Goal: Information Seeking & Learning: Find specific fact

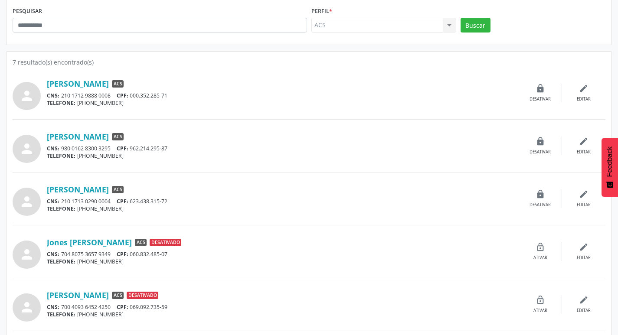
scroll to position [130, 0]
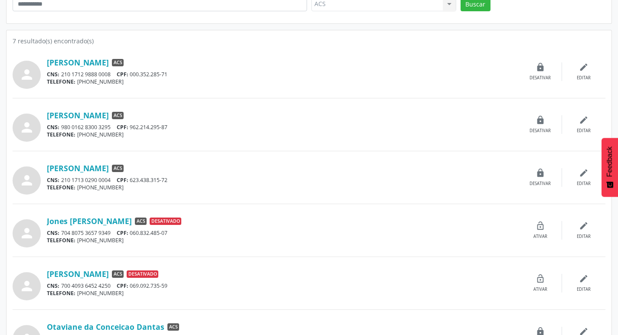
click at [58, 176] on span "CNS:" at bounding box center [53, 179] width 13 height 7
click at [63, 171] on link "[PERSON_NAME]" at bounding box center [78, 168] width 62 height 10
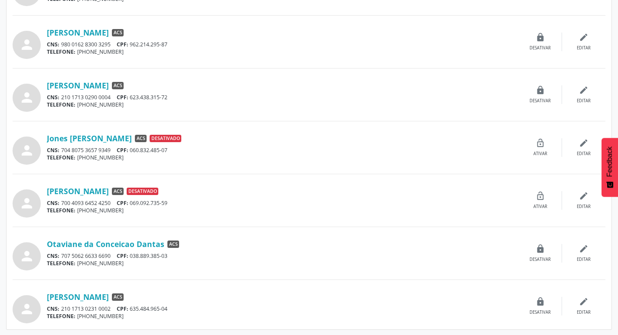
scroll to position [214, 0]
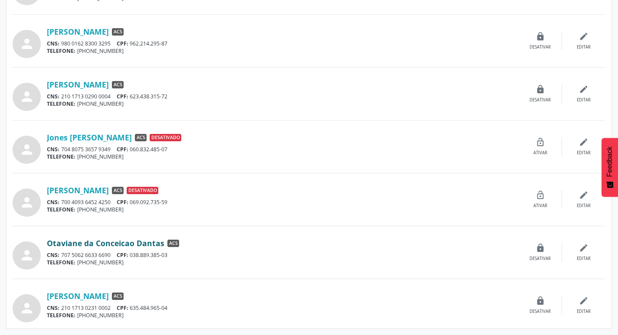
click at [108, 241] on link "Otaviane da Conceicao Dantas" at bounding box center [105, 243] width 117 height 10
click at [98, 297] on link "[PERSON_NAME]" at bounding box center [78, 296] width 62 height 10
click at [73, 86] on link "[PERSON_NAME]" at bounding box center [78, 85] width 62 height 10
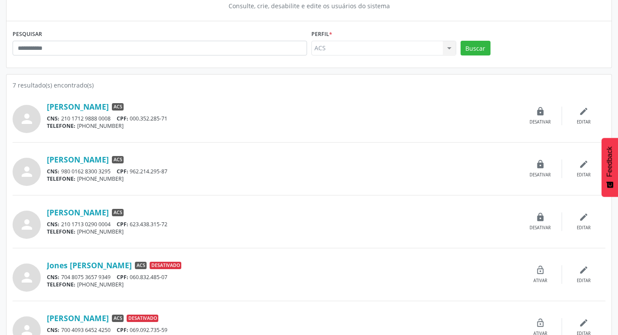
scroll to position [87, 0]
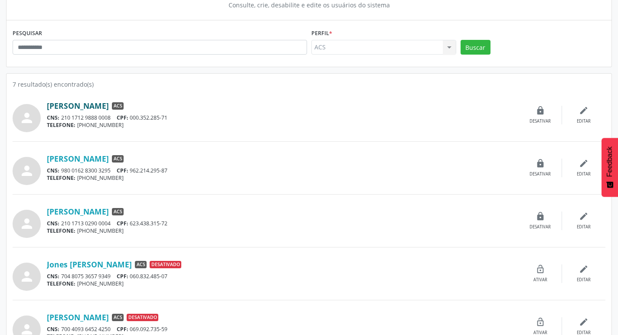
click at [84, 108] on link "[PERSON_NAME]" at bounding box center [78, 106] width 62 height 10
click at [80, 156] on link "[PERSON_NAME]" at bounding box center [78, 159] width 62 height 10
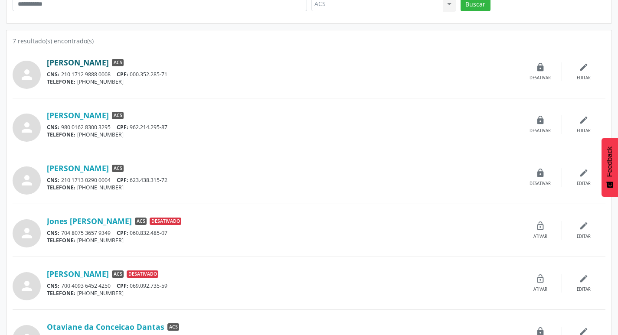
click at [69, 61] on link "[PERSON_NAME]" at bounding box center [78, 63] width 62 height 10
click at [82, 118] on link "[PERSON_NAME]" at bounding box center [78, 116] width 62 height 10
click at [93, 176] on div "[PERSON_NAME] ACS CNS: 210 1713 0290 0004 CPF: 623.438.315-72 TELEFONE: [PHONE_…" at bounding box center [283, 177] width 472 height 28
click at [98, 164] on link "[PERSON_NAME]" at bounding box center [78, 168] width 62 height 10
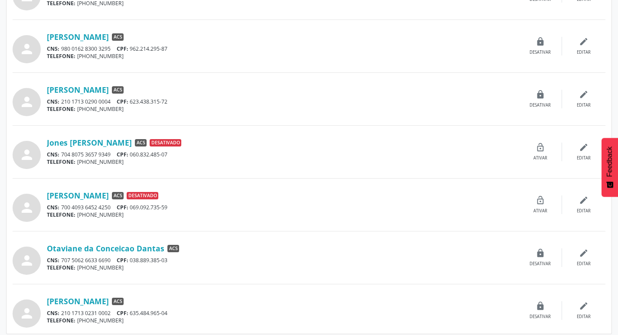
scroll to position [214, 0]
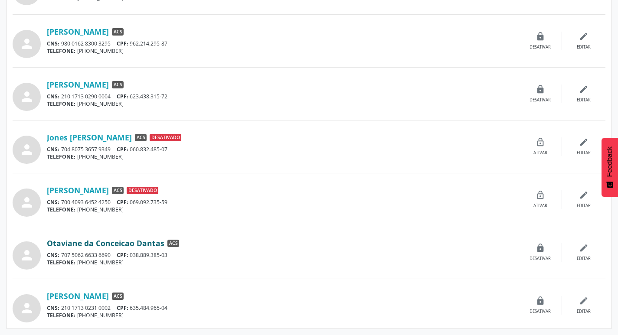
click at [106, 242] on link "Otaviane da Conceicao Dantas" at bounding box center [105, 243] width 117 height 10
click at [99, 296] on link "[PERSON_NAME]" at bounding box center [78, 296] width 62 height 10
